Goal: Task Accomplishment & Management: Manage account settings

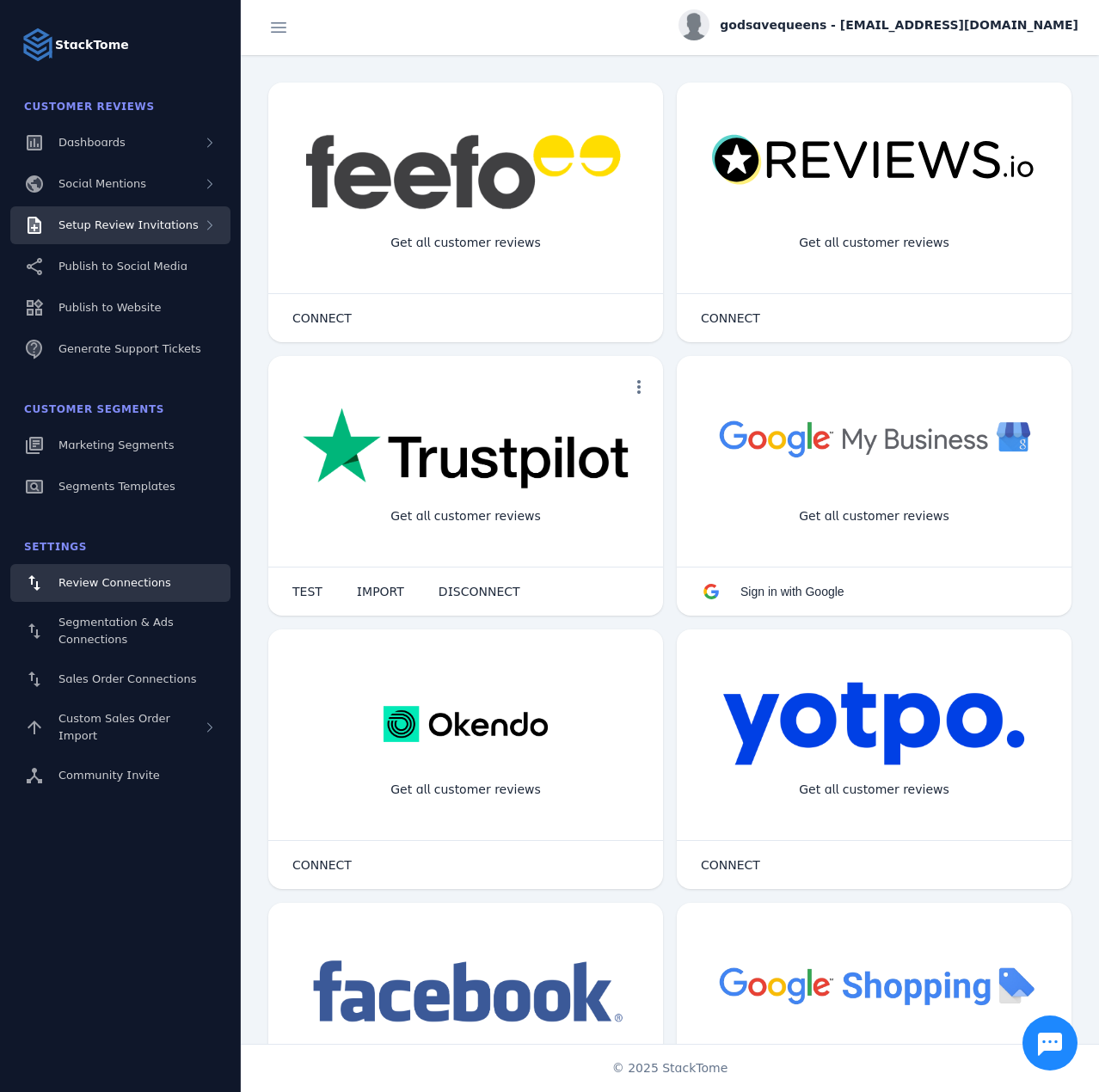
click at [141, 238] on div "Setup Review Invitations" at bounding box center [120, 225] width 220 height 38
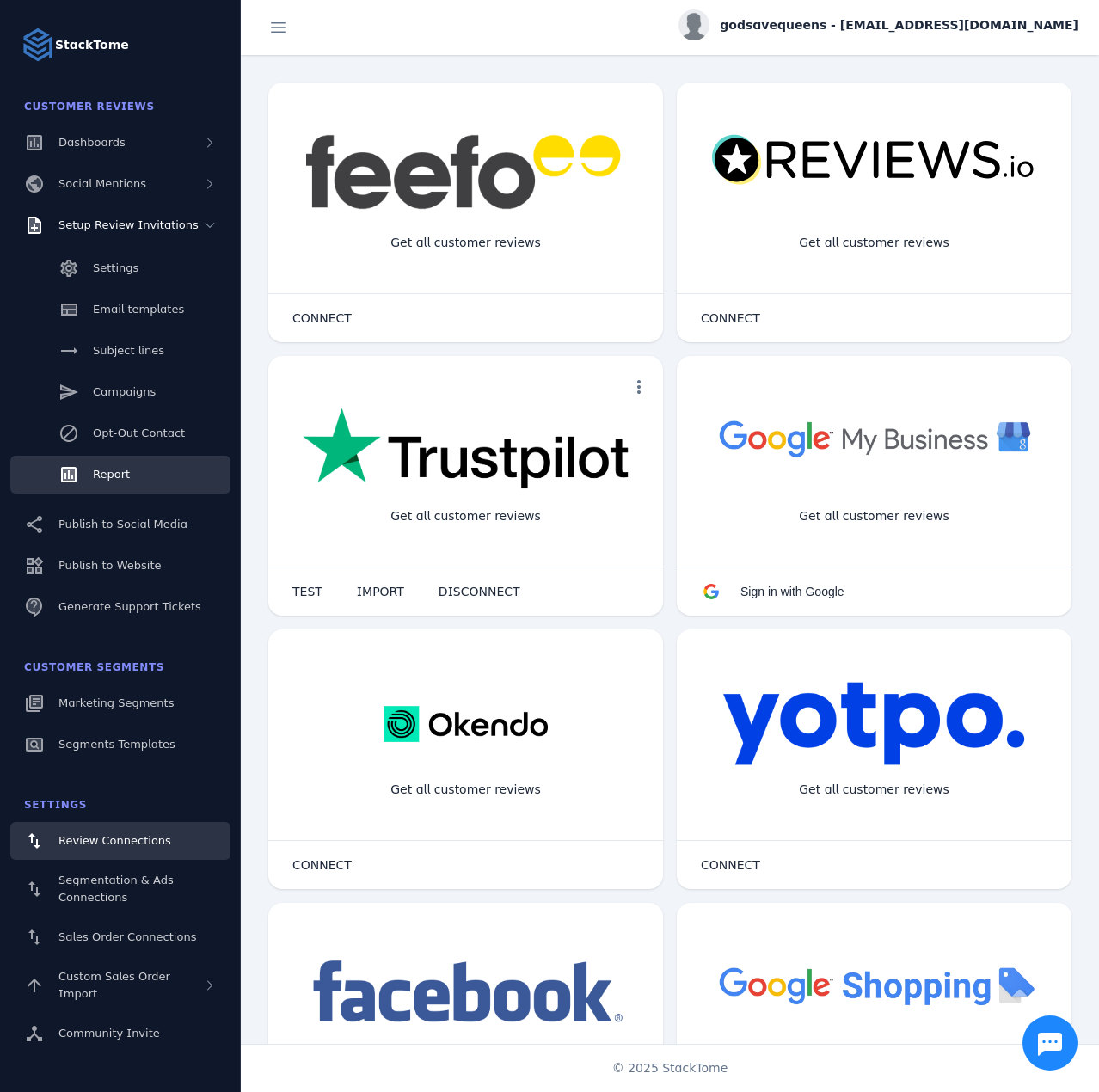
click at [135, 469] on link "Report" at bounding box center [120, 474] width 220 height 38
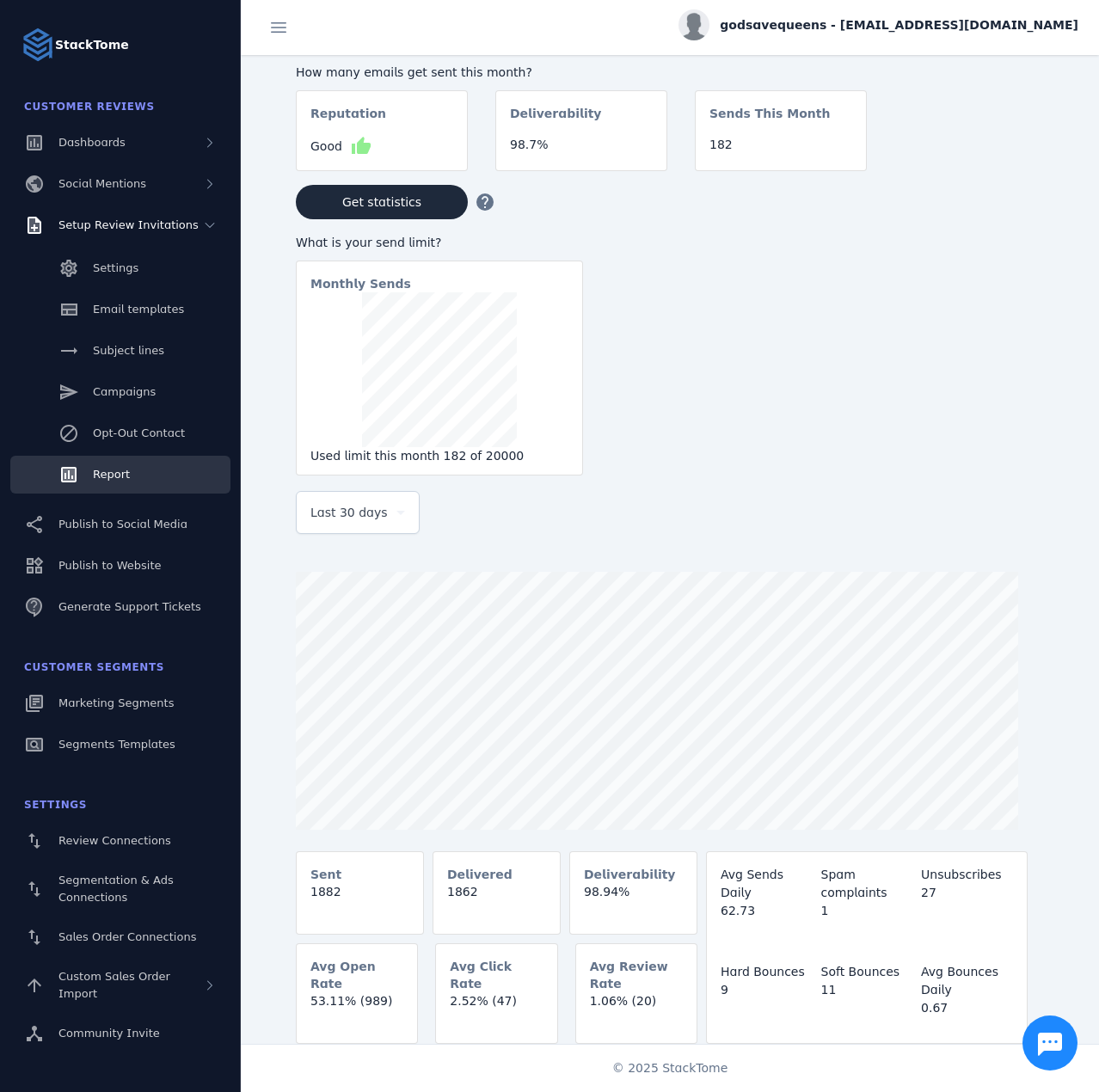
click at [355, 527] on div "Last 30 days" at bounding box center [358, 512] width 95 height 41
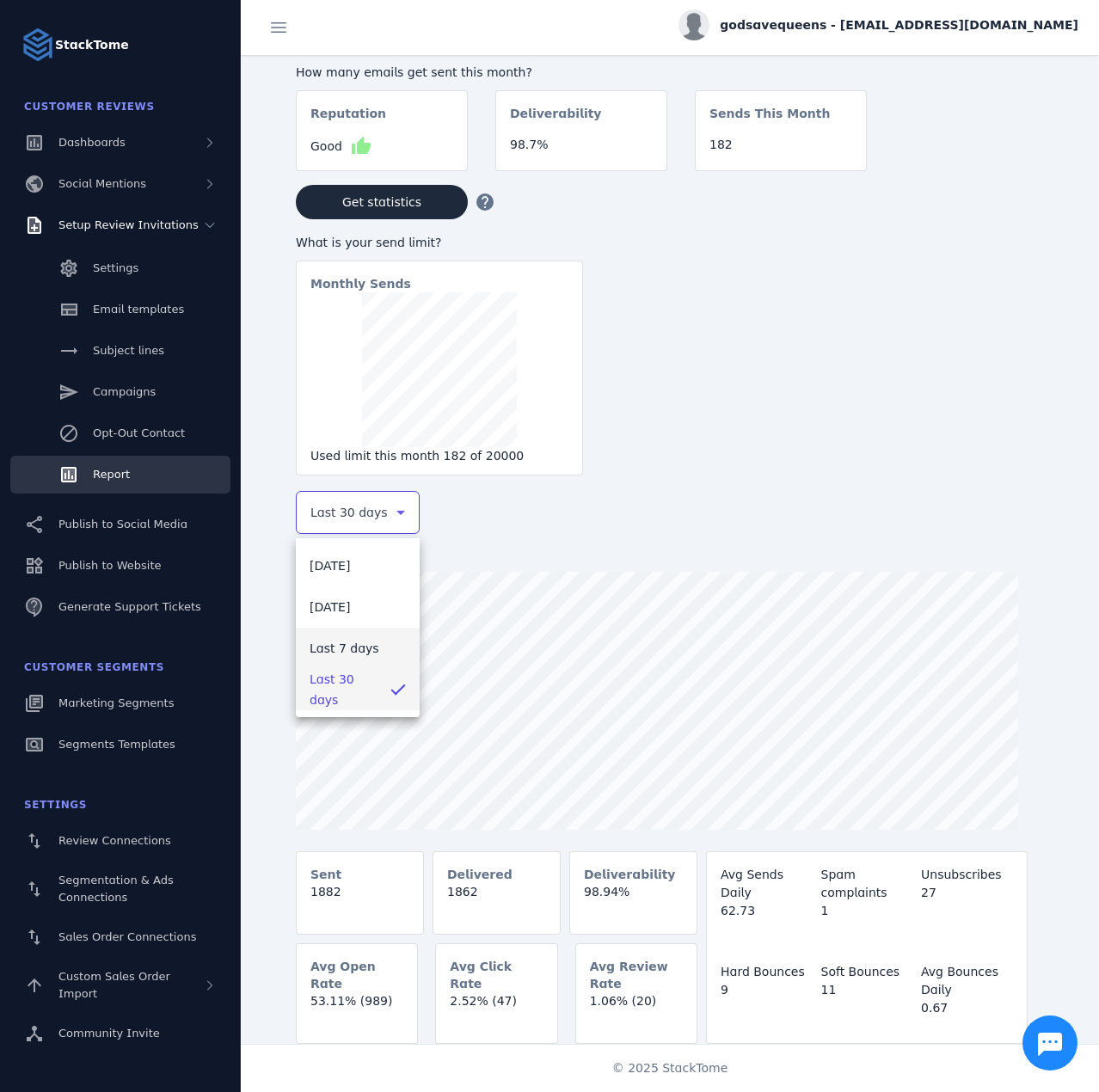
click at [334, 644] on span "Last 7 days" at bounding box center [344, 647] width 69 height 20
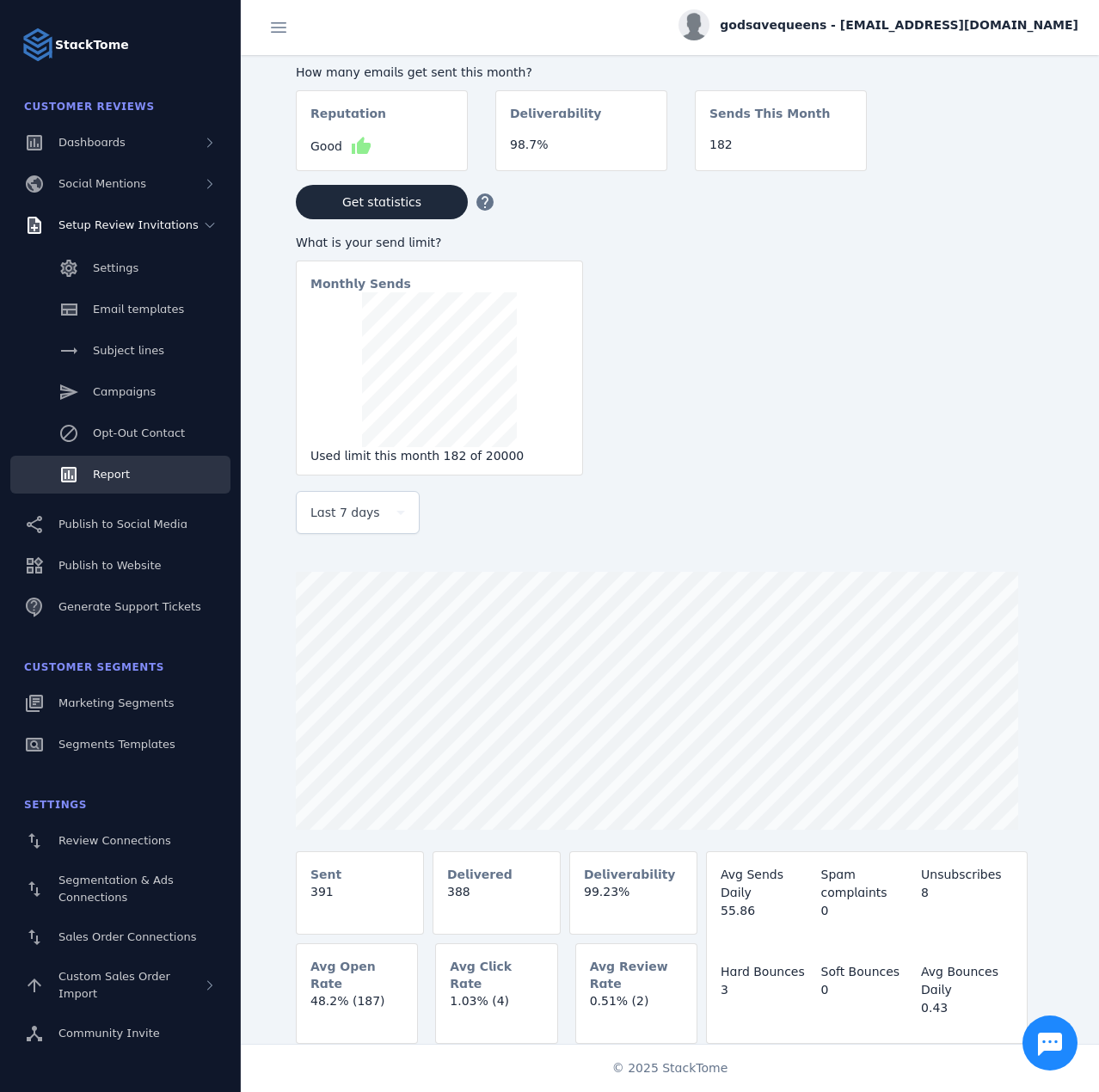
click at [912, 22] on span "godsavequeens - cs_gsqus@stacktome.com" at bounding box center [899, 25] width 359 height 18
click at [989, 169] on button "Sign out" at bounding box center [1015, 165] width 124 height 41
